Goal: Task Accomplishment & Management: Use online tool/utility

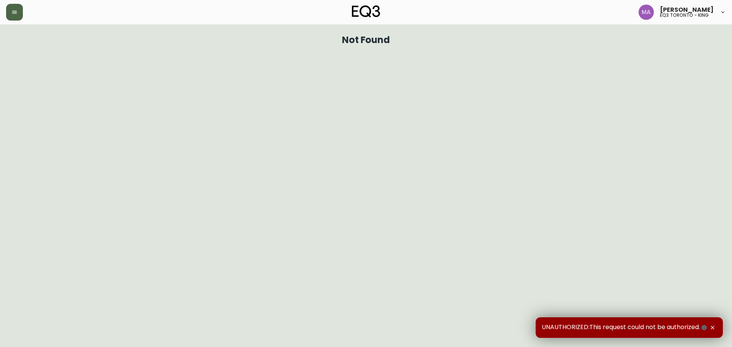
click at [9, 15] on button "button" at bounding box center [14, 12] width 17 height 17
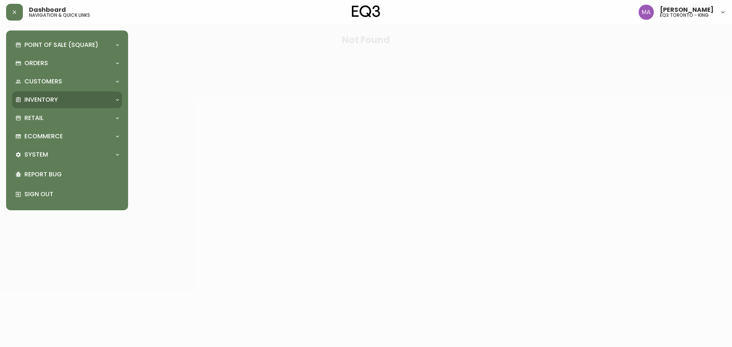
click at [49, 99] on p "Inventory" at bounding box center [41, 100] width 34 height 8
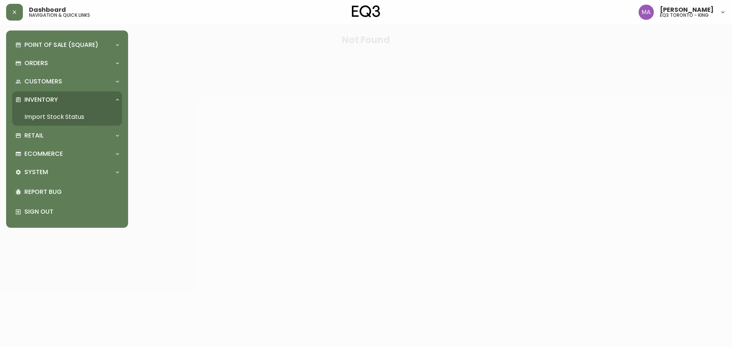
click at [50, 115] on link "Import Stock Status" at bounding box center [67, 117] width 110 height 18
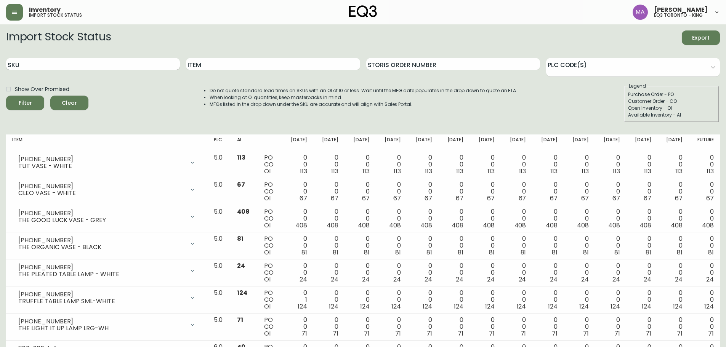
click at [95, 60] on input "SKU" at bounding box center [93, 64] width 174 height 12
paste input "[PHONE_NUMBER]"
type input "[PHONE_NUMBER]"
click at [6, 96] on button "Filter" at bounding box center [25, 103] width 38 height 14
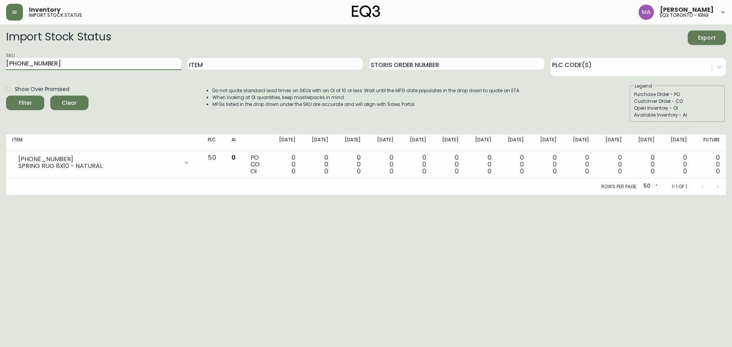
drag, startPoint x: 85, startPoint y: 63, endPoint x: 0, endPoint y: 75, distance: 85.6
click at [0, 75] on main "Import Stock Status Export SKU [PHONE_NUMBER] Item Storis Order Number PLC Code…" at bounding box center [366, 109] width 732 height 171
click at [234, 60] on input "Item" at bounding box center [275, 64] width 175 height 12
type input "[US_STATE]"
click at [6, 96] on button "Filter" at bounding box center [25, 103] width 38 height 14
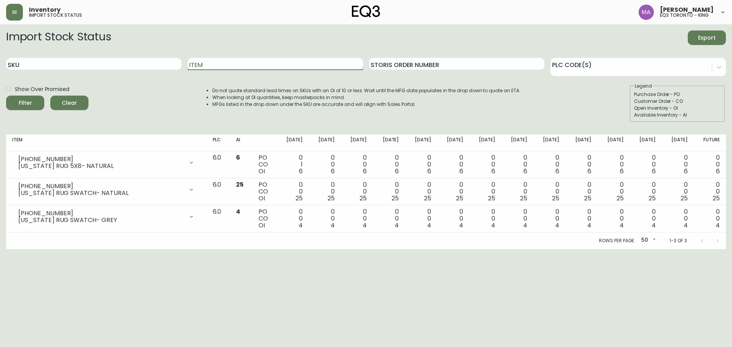
click at [226, 64] on input "Item" at bounding box center [275, 64] width 175 height 12
click at [224, 66] on input "Item" at bounding box center [275, 64] width 175 height 12
click at [11, 15] on icon "button" at bounding box center [14, 12] width 6 height 6
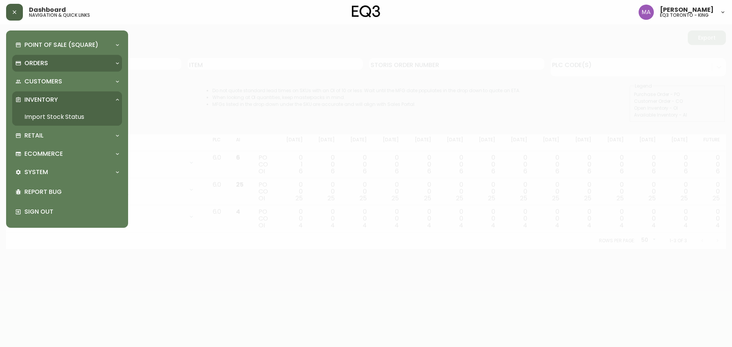
click at [43, 56] on div "Orders" at bounding box center [67, 63] width 110 height 17
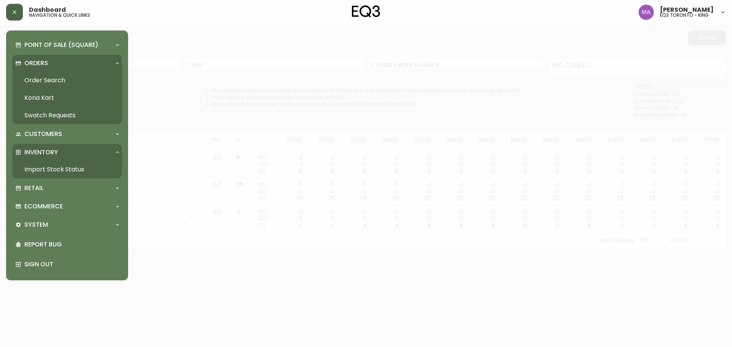
click at [46, 77] on link "Order Search" at bounding box center [67, 81] width 110 height 18
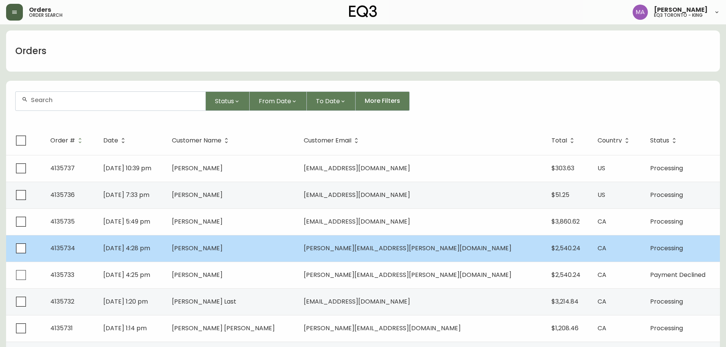
scroll to position [38, 0]
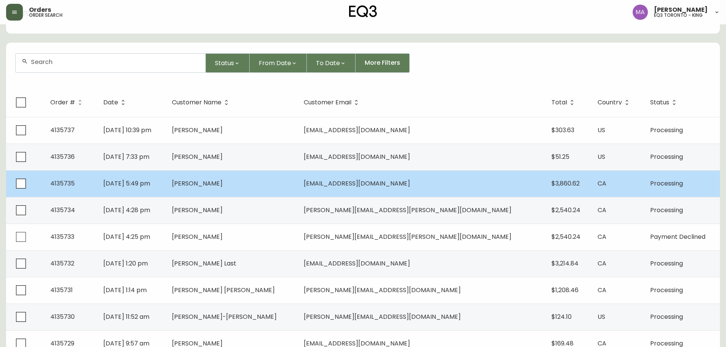
click at [265, 181] on td "[PERSON_NAME]" at bounding box center [232, 183] width 132 height 27
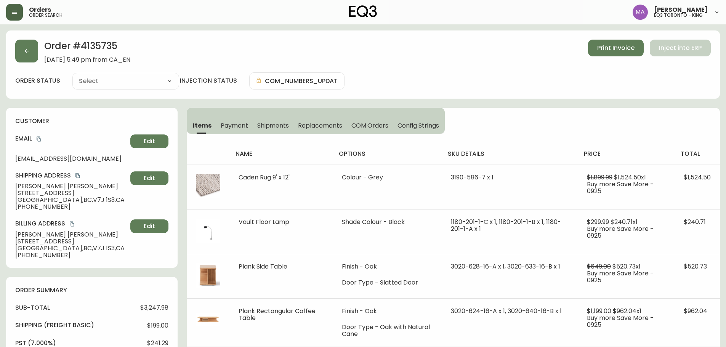
type input "Processing"
select select "PROCESSING"
click at [22, 53] on button "button" at bounding box center [26, 51] width 23 height 23
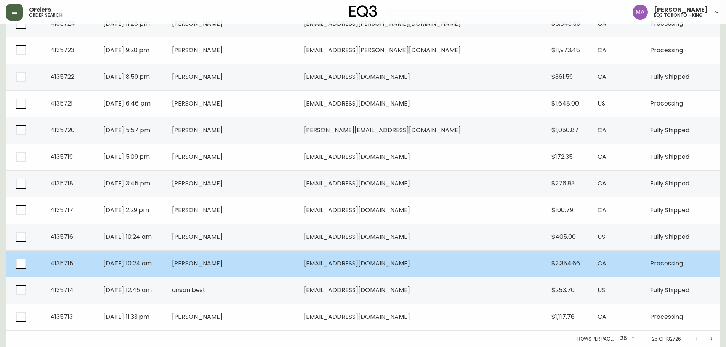
scroll to position [492, 0]
click at [428, 262] on td "[EMAIL_ADDRESS][DOMAIN_NAME]" at bounding box center [422, 263] width 248 height 27
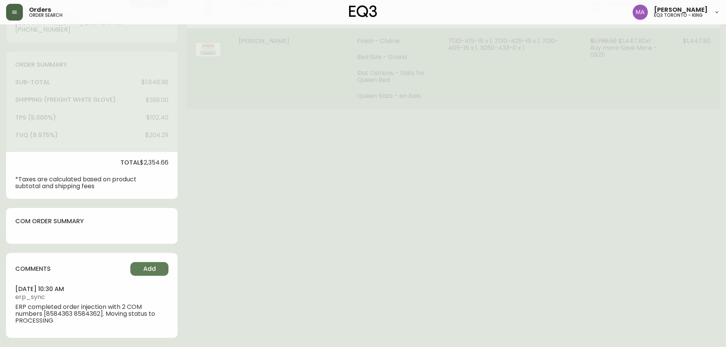
type input "Processing"
select select "PROCESSING"
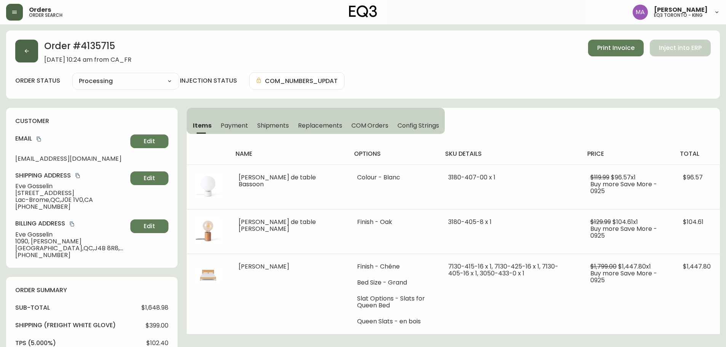
click at [29, 51] on icon "button" at bounding box center [27, 51] width 6 height 6
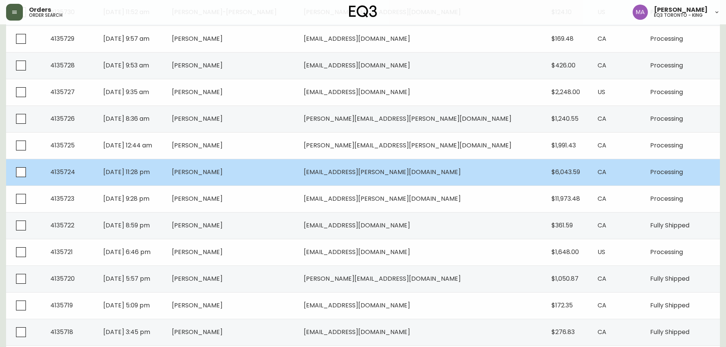
click at [298, 172] on td "[PERSON_NAME]" at bounding box center [232, 172] width 132 height 27
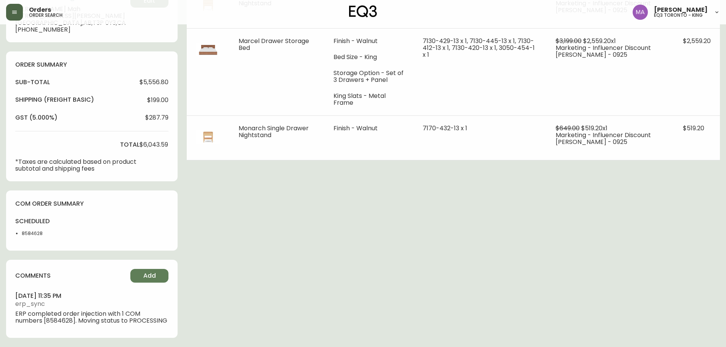
type input "Processing"
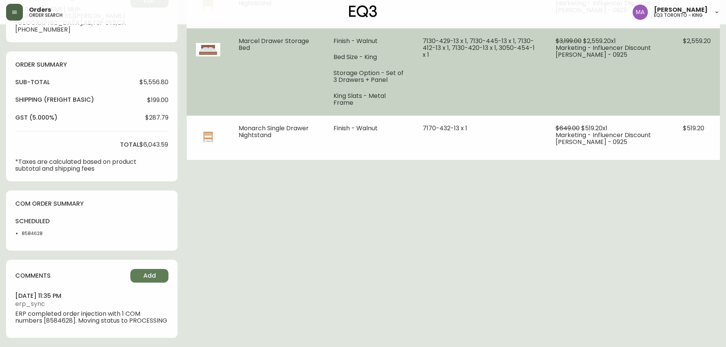
select select "PROCESSING"
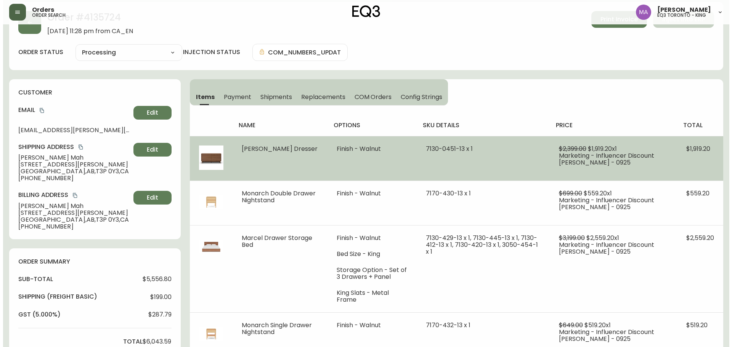
scroll to position [76, 0]
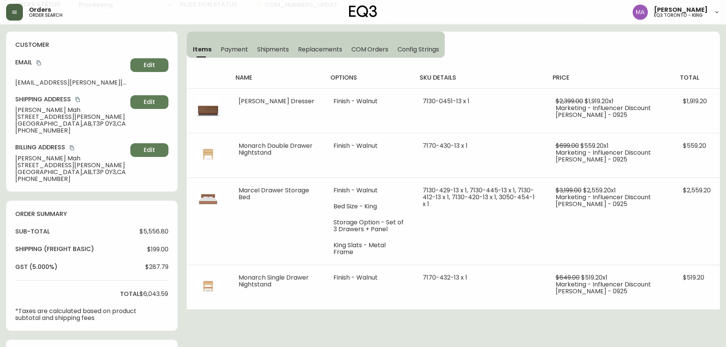
click at [15, 9] on icon "button" at bounding box center [14, 12] width 6 height 6
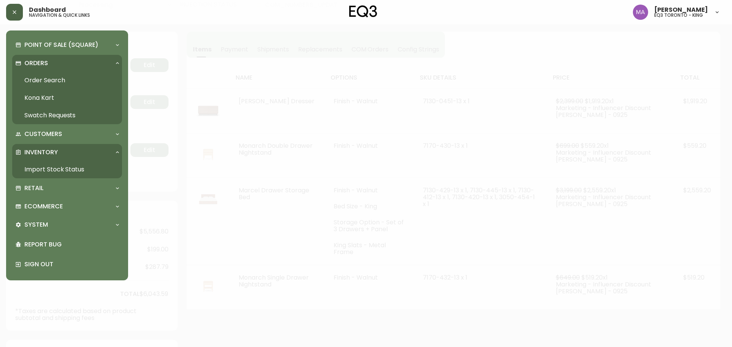
scroll to position [77, 0]
click at [39, 170] on link "Import Stock Status" at bounding box center [67, 170] width 110 height 18
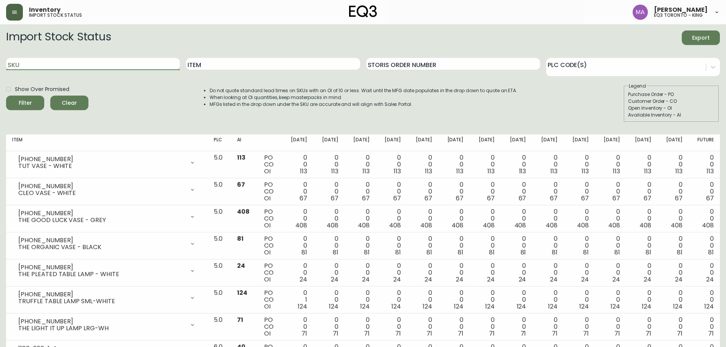
drag, startPoint x: 72, startPoint y: 69, endPoint x: 73, endPoint y: 64, distance: 4.3
click at [72, 65] on input "SKU" at bounding box center [93, 64] width 174 height 12
click at [6, 96] on button "Filter" at bounding box center [25, 103] width 38 height 14
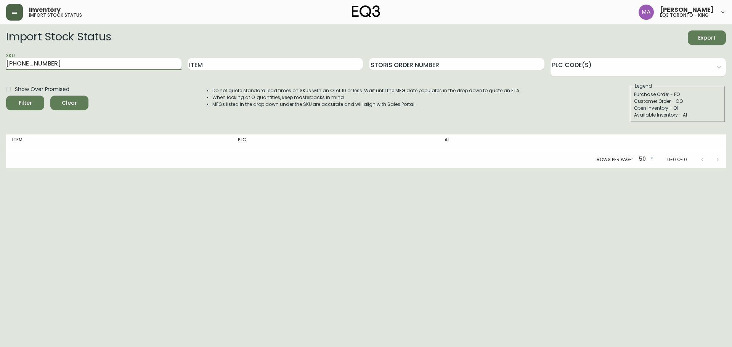
click at [14, 61] on input "[PHONE_NUMBER]" at bounding box center [93, 64] width 175 height 12
type input "[PHONE_NUMBER]"
click at [6, 96] on button "Filter" at bounding box center [25, 103] width 38 height 14
